Goal: Communication & Community: Participate in discussion

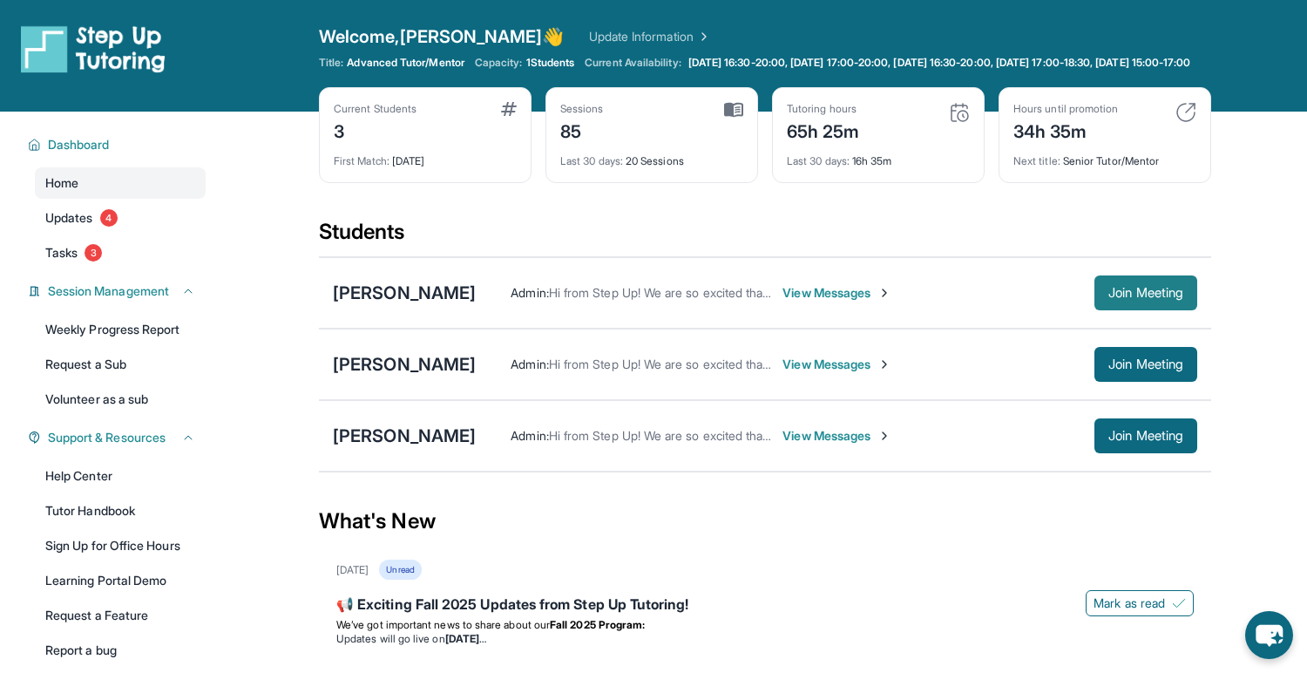
click at [1114, 298] on span "Join Meeting" at bounding box center [1146, 293] width 75 height 10
click at [817, 300] on span "View Messages" at bounding box center [837, 292] width 109 height 17
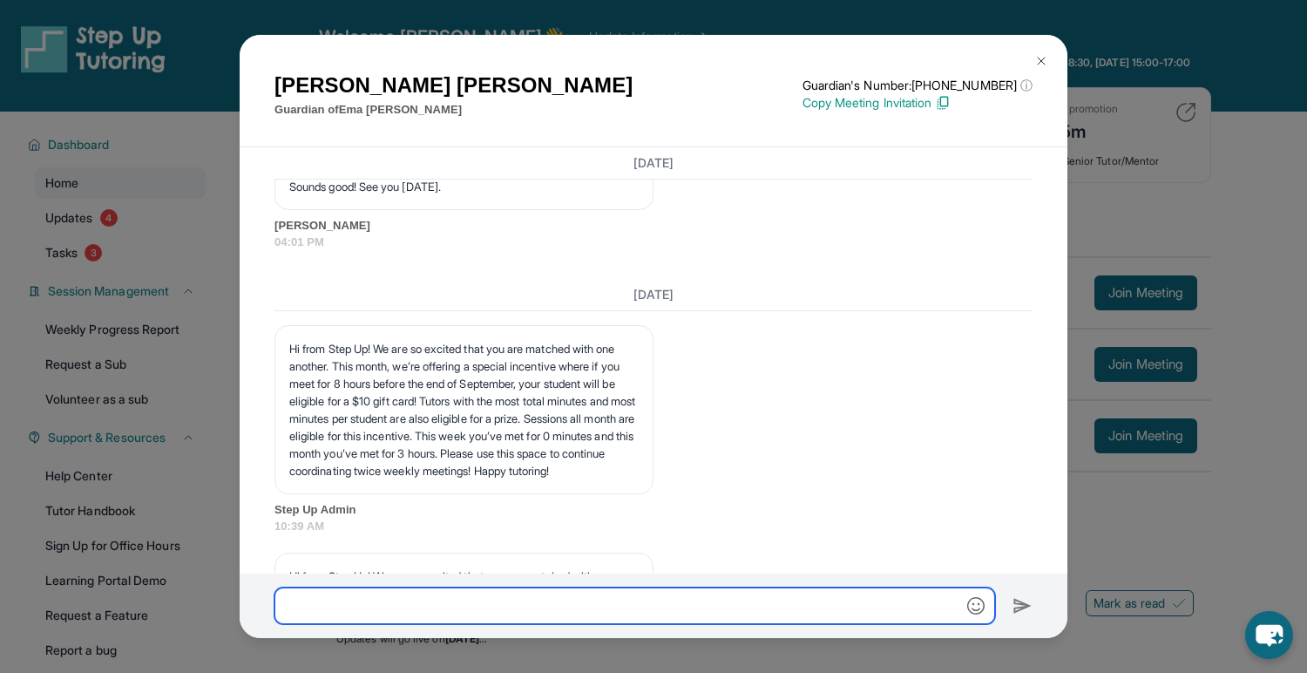
click at [574, 600] on input "text" at bounding box center [635, 605] width 721 height 37
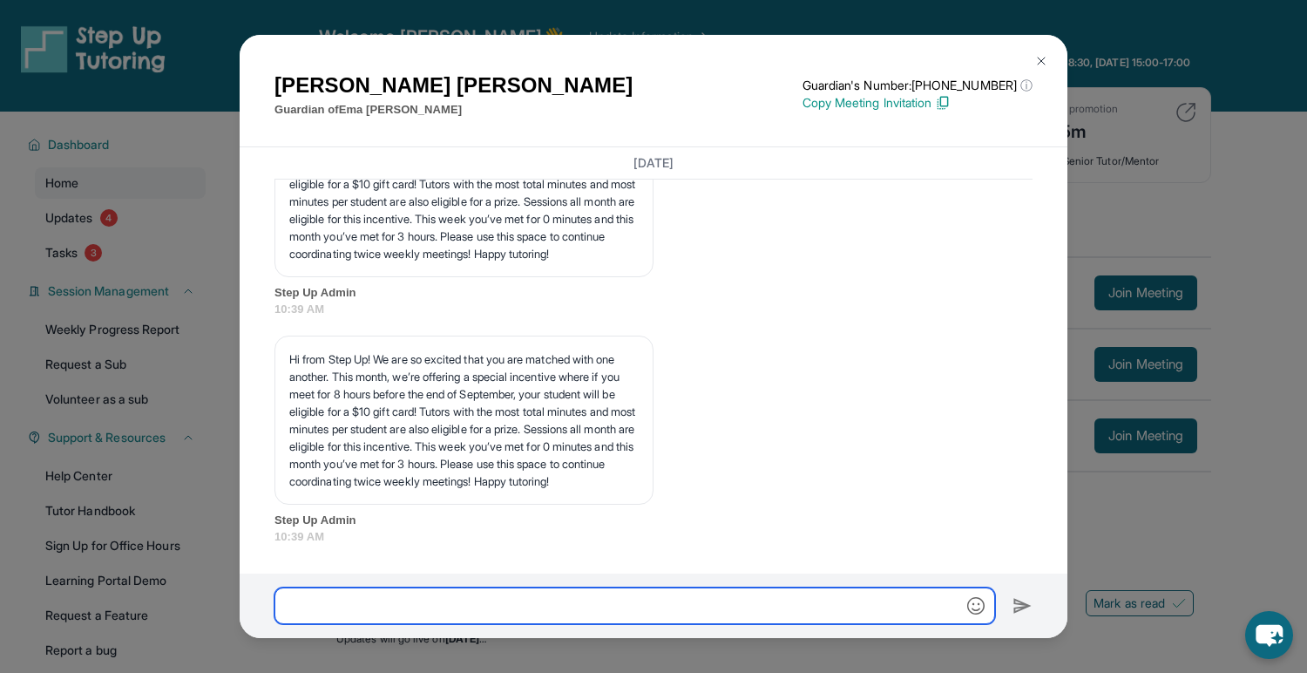
scroll to position [5010, 0]
type input "*"
type input "**********"
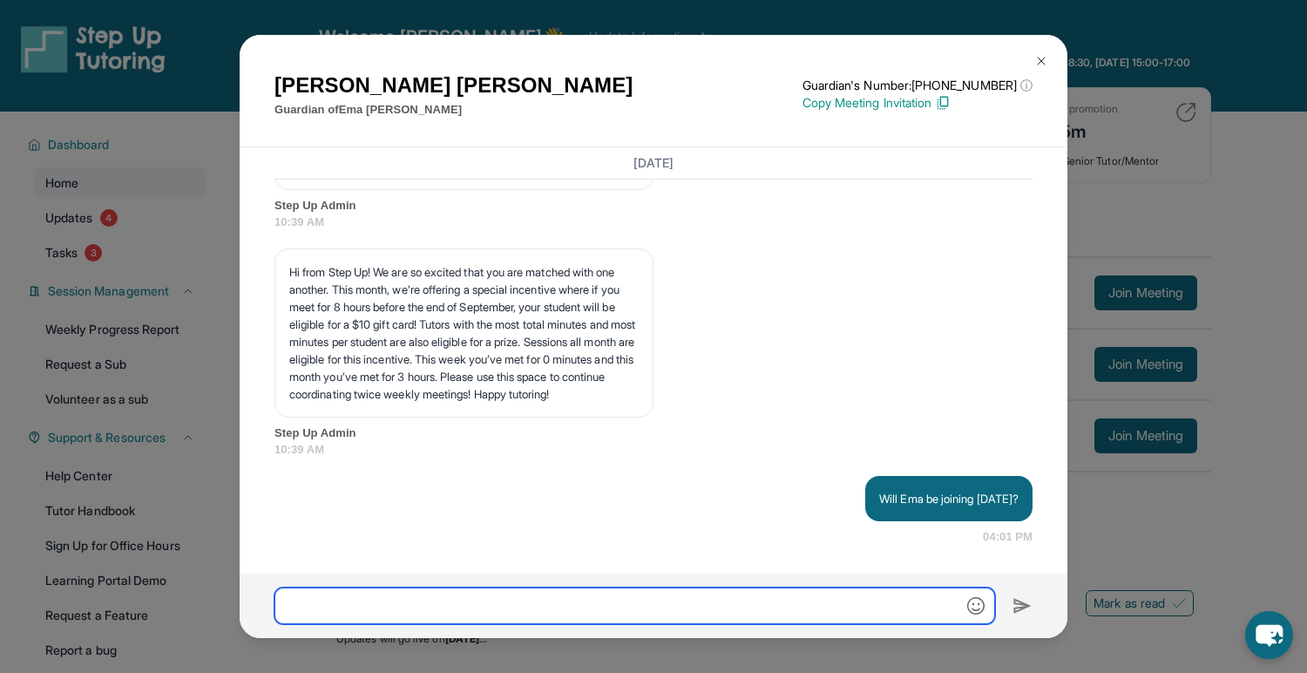
scroll to position [5097, 0]
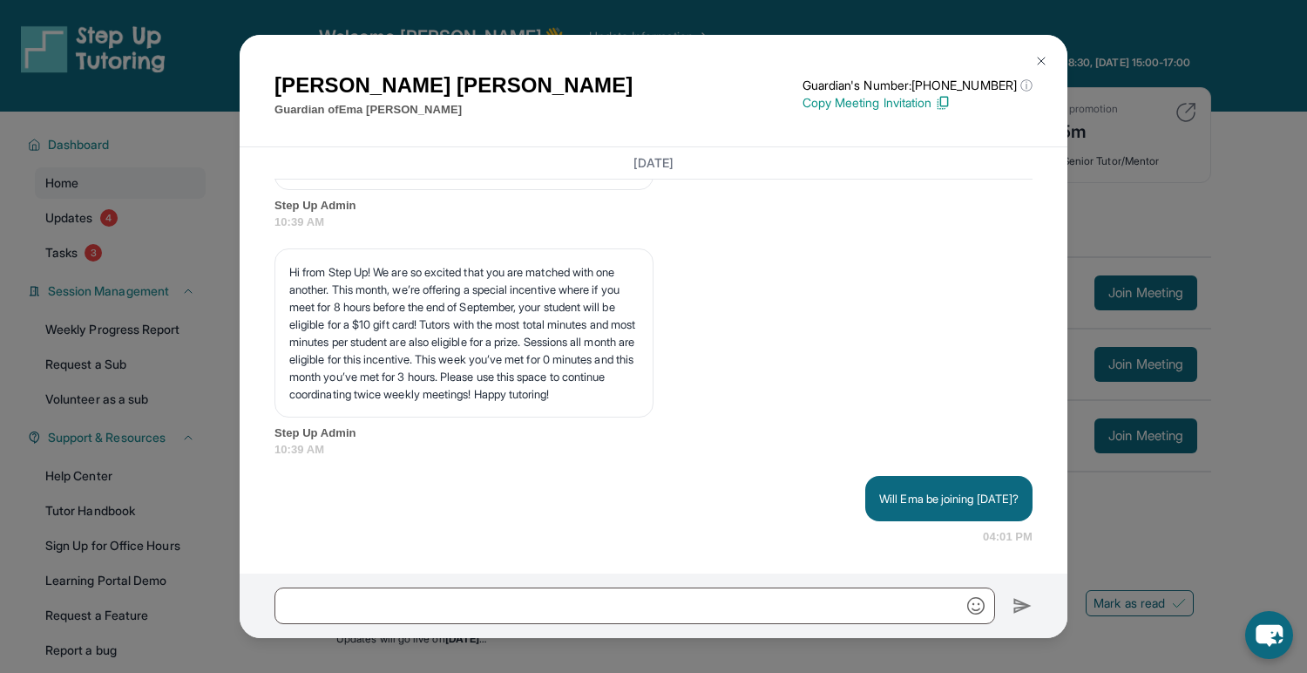
click at [1039, 56] on img at bounding box center [1041, 61] width 14 height 14
